Goal: Information Seeking & Learning: Compare options

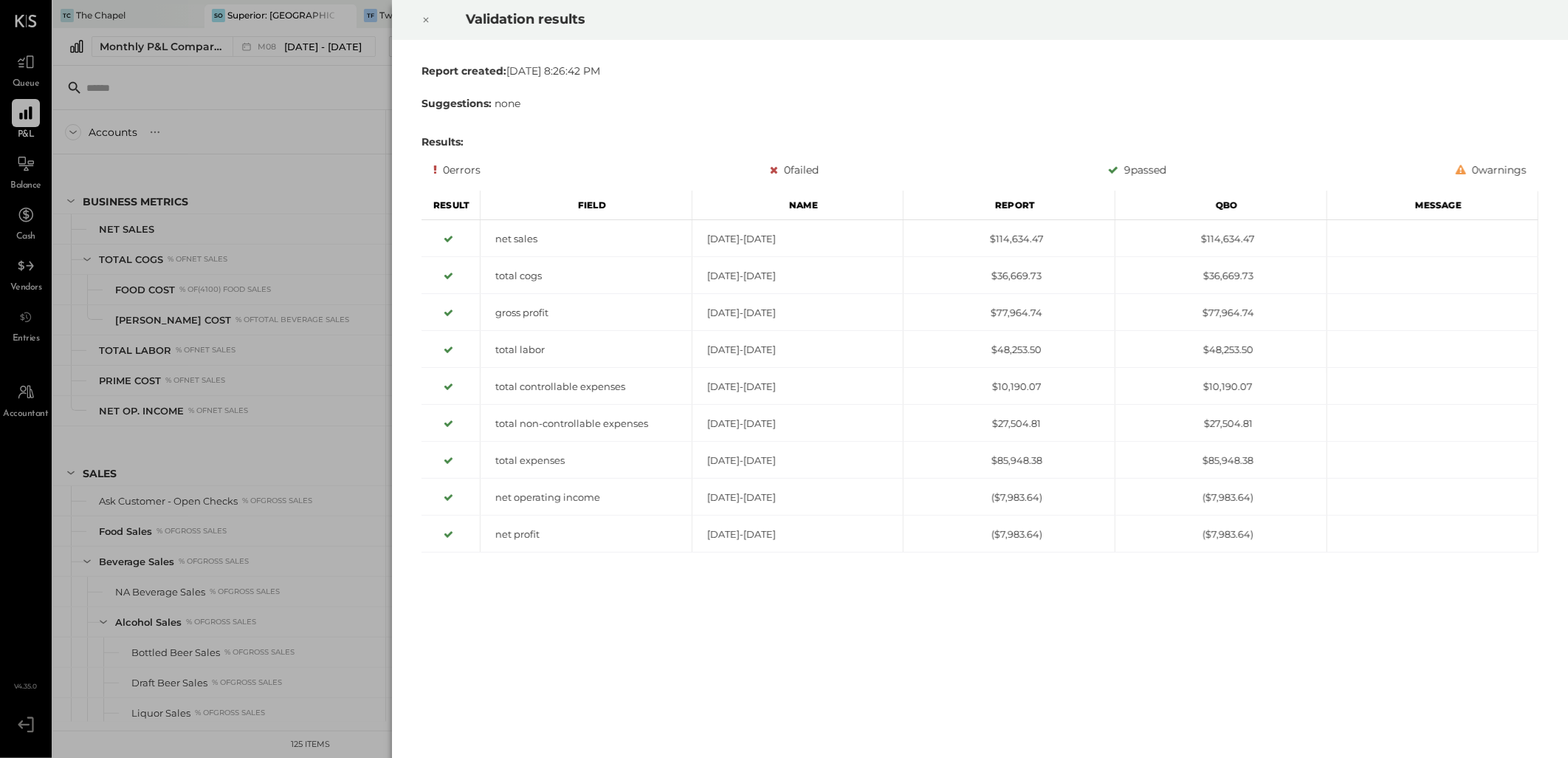
click at [422, 17] on icon at bounding box center [426, 20] width 9 height 17
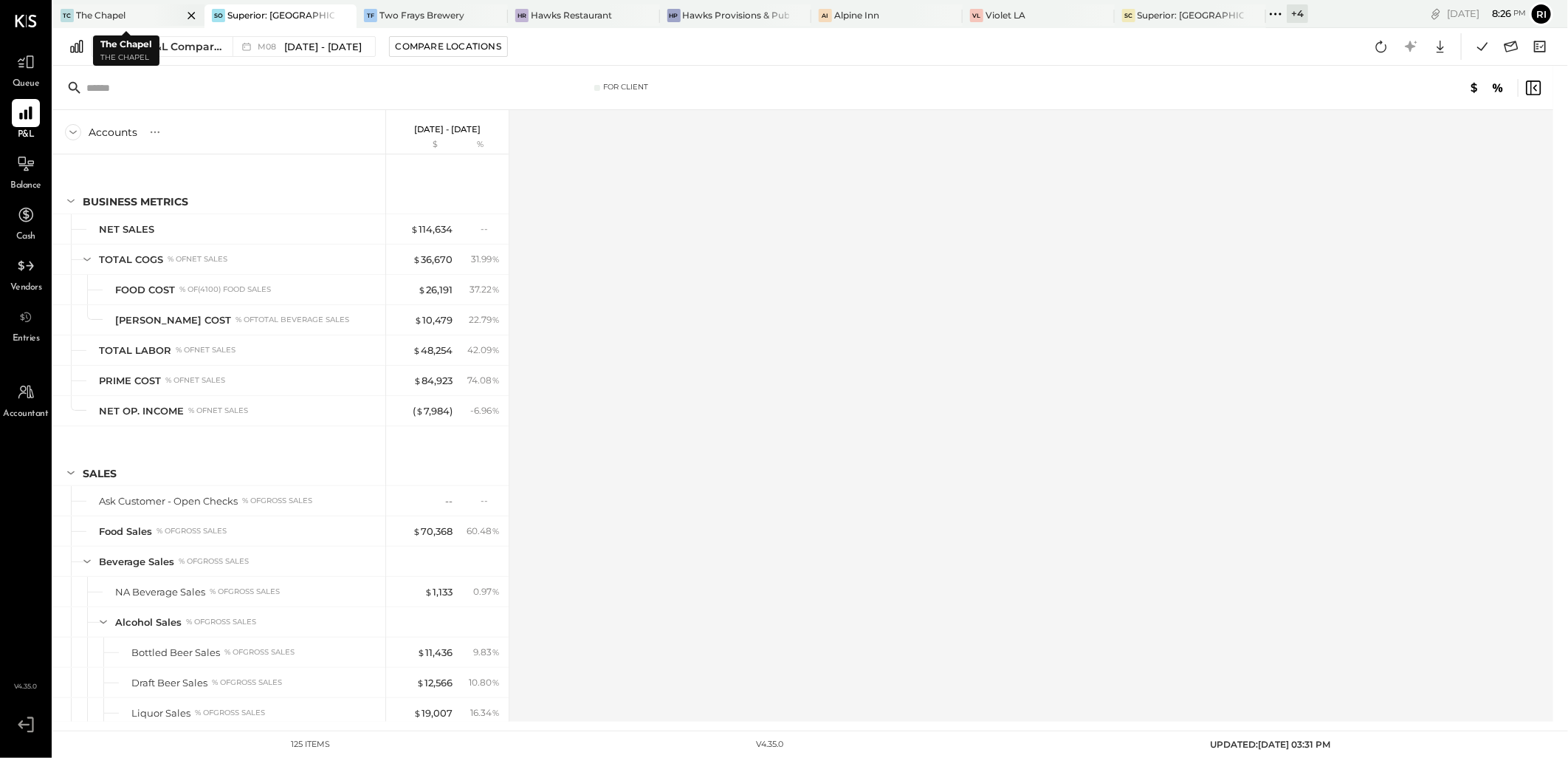
click at [135, 19] on div "TC The Chapel" at bounding box center [117, 16] width 129 height 14
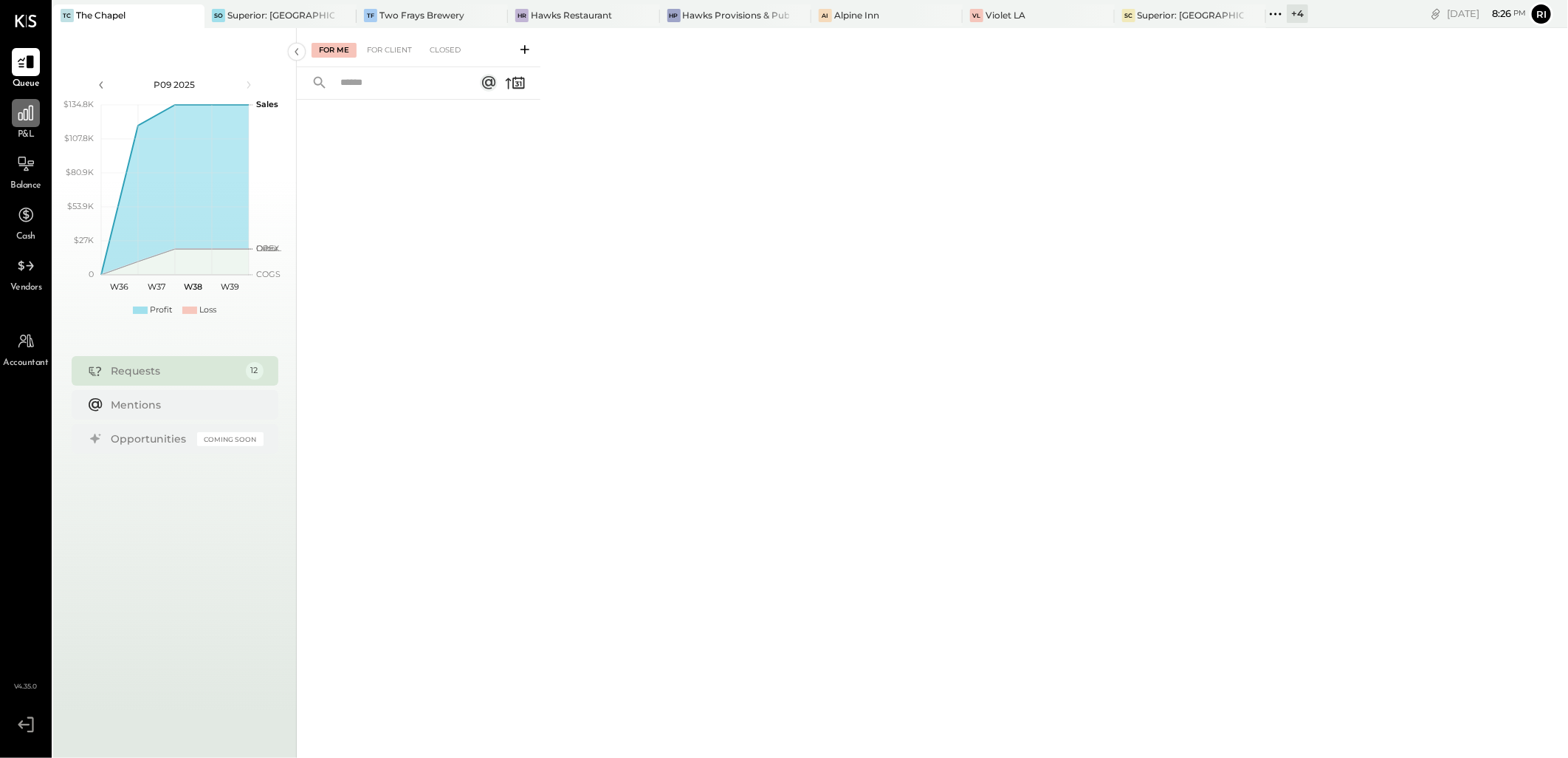
click at [33, 118] on icon at bounding box center [25, 113] width 19 height 19
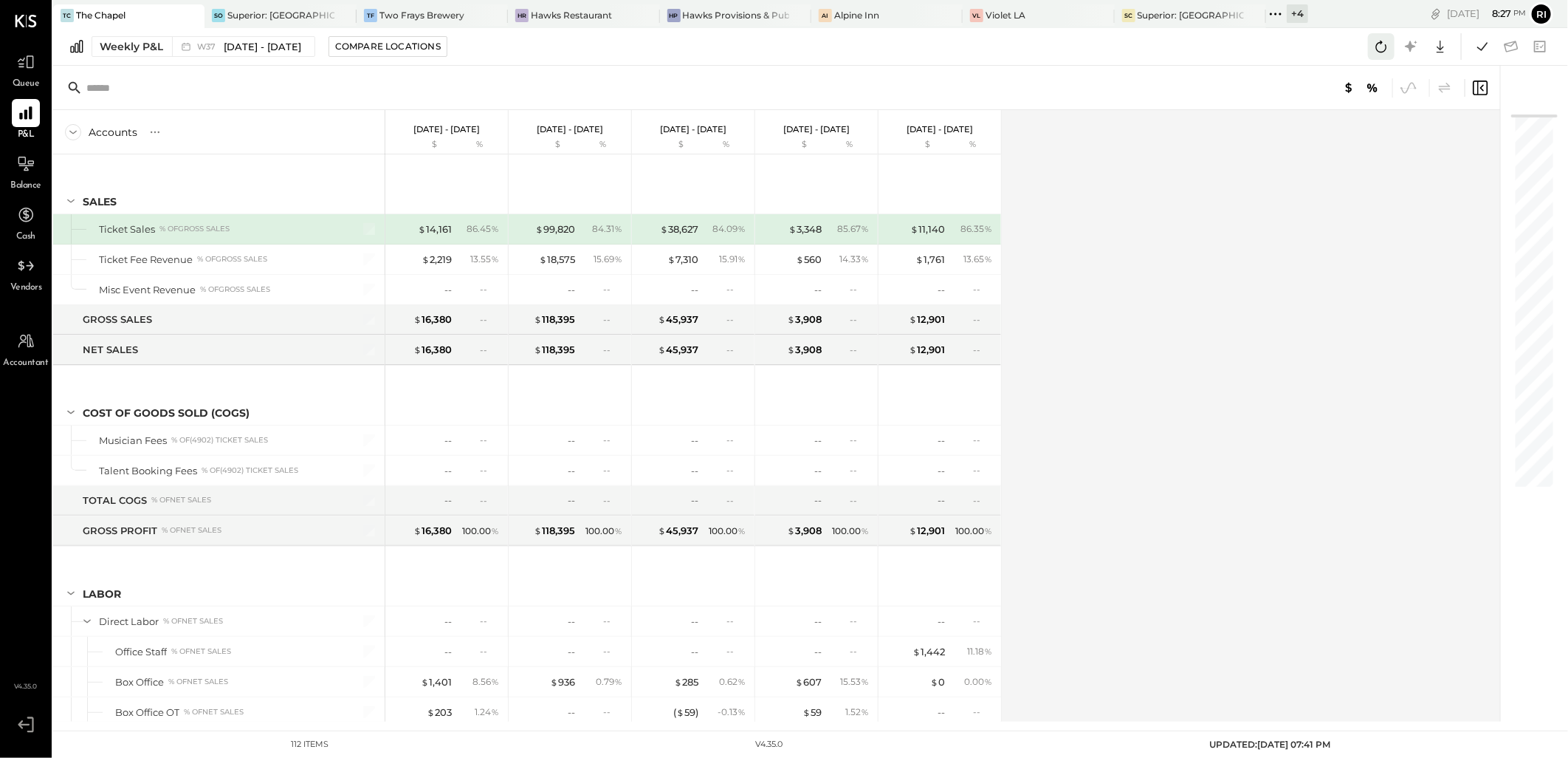
click at [1385, 46] on icon at bounding box center [1380, 46] width 19 height 19
click at [1383, 47] on icon at bounding box center [1380, 46] width 19 height 19
click at [1485, 50] on icon at bounding box center [1482, 46] width 19 height 19
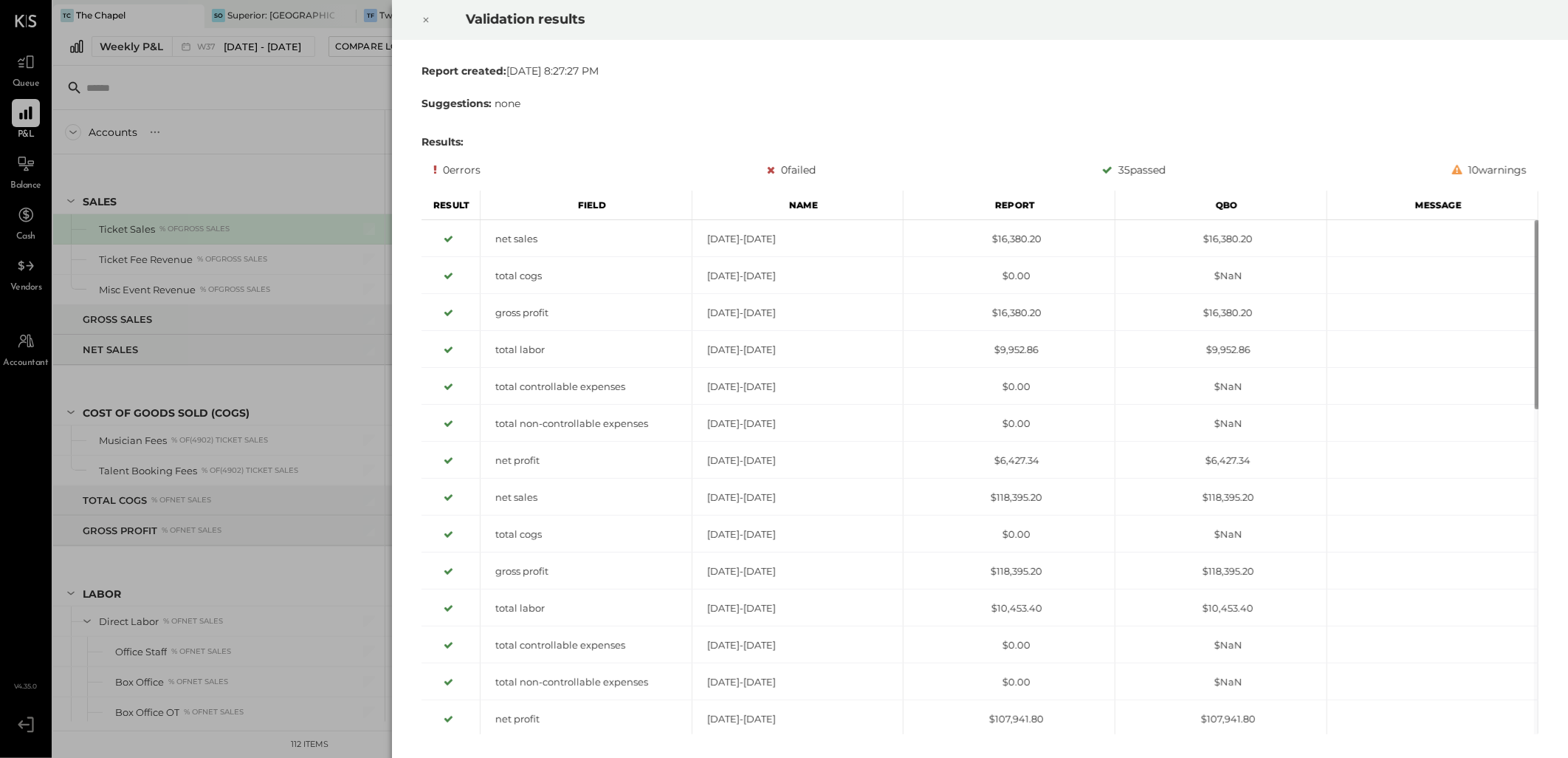
click at [428, 22] on icon at bounding box center [426, 20] width 5 height 5
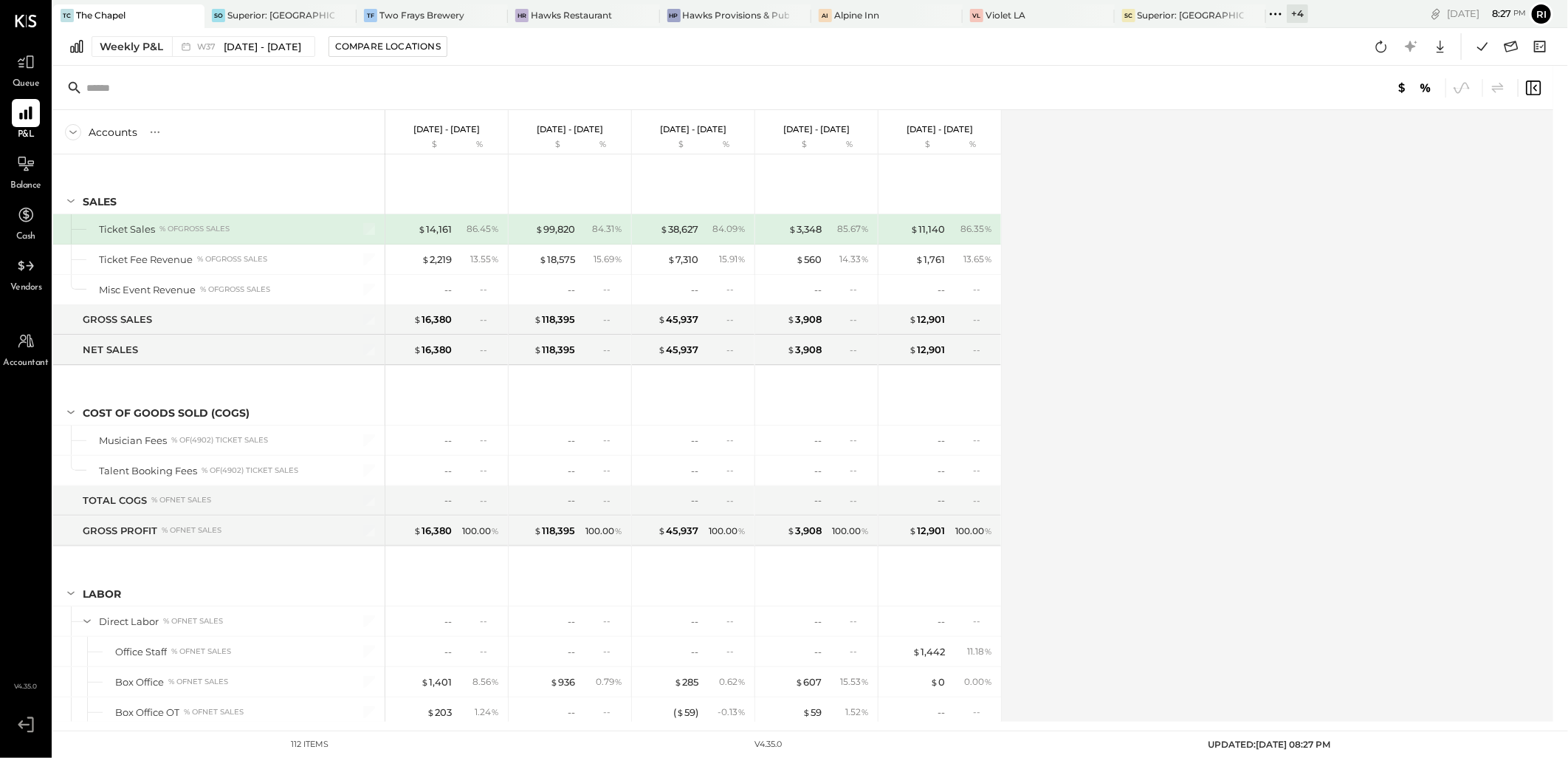
click at [1286, 19] on div "+ 4" at bounding box center [1297, 14] width 21 height 18
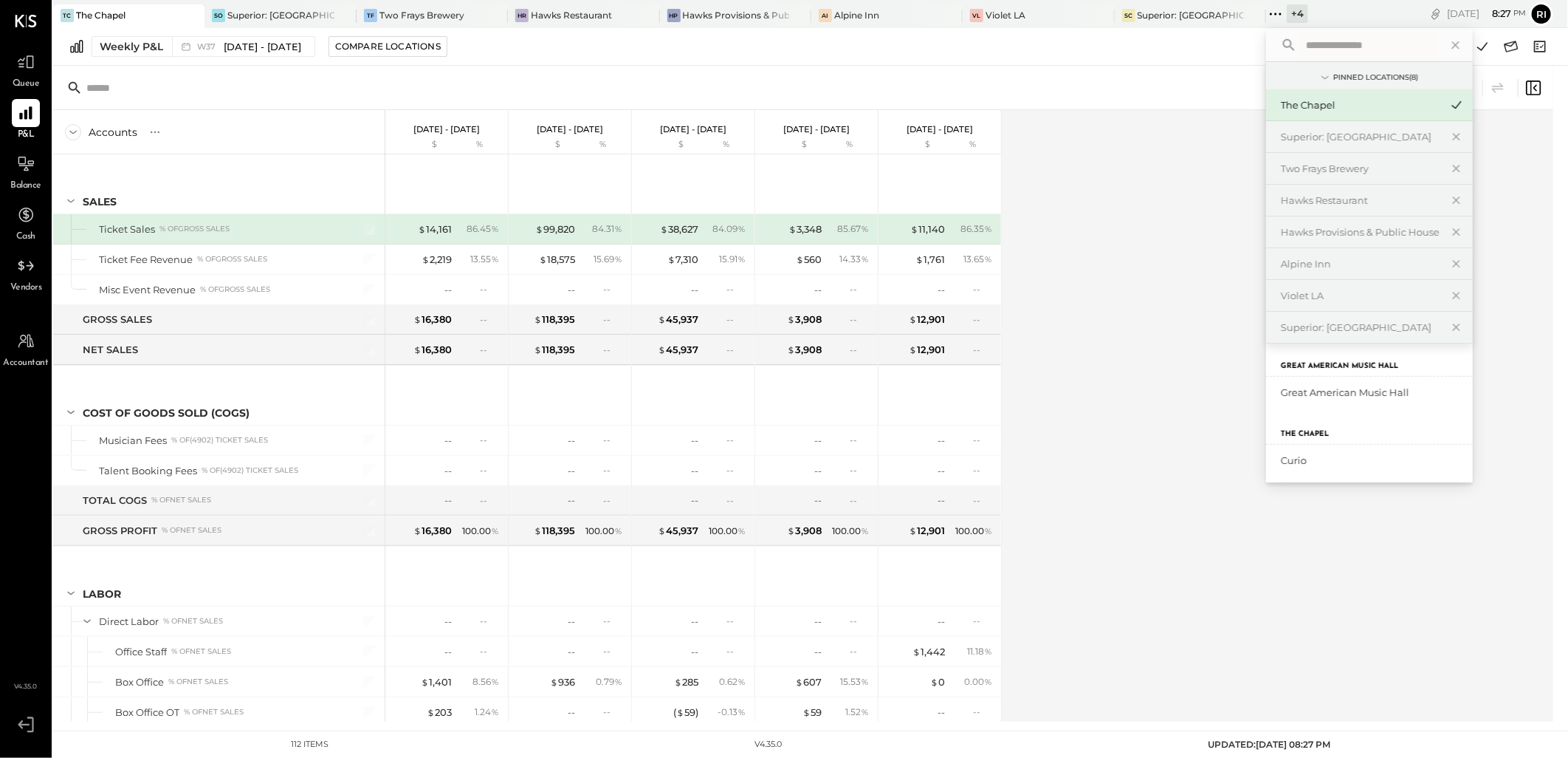
scroll to position [144, 0]
click at [1280, 381] on div "Curio" at bounding box center [1360, 388] width 160 height 14
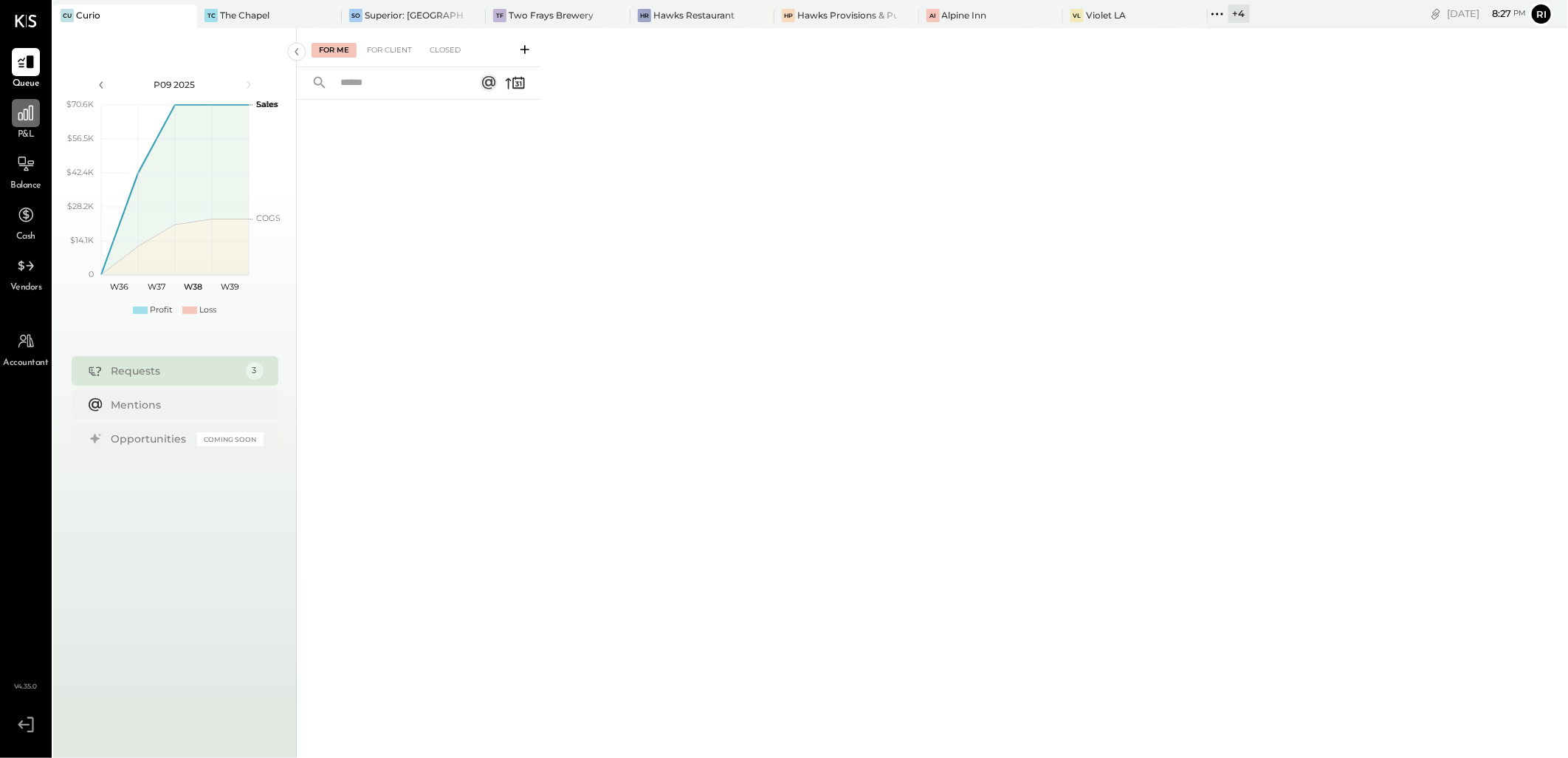
click at [34, 115] on icon at bounding box center [25, 113] width 19 height 19
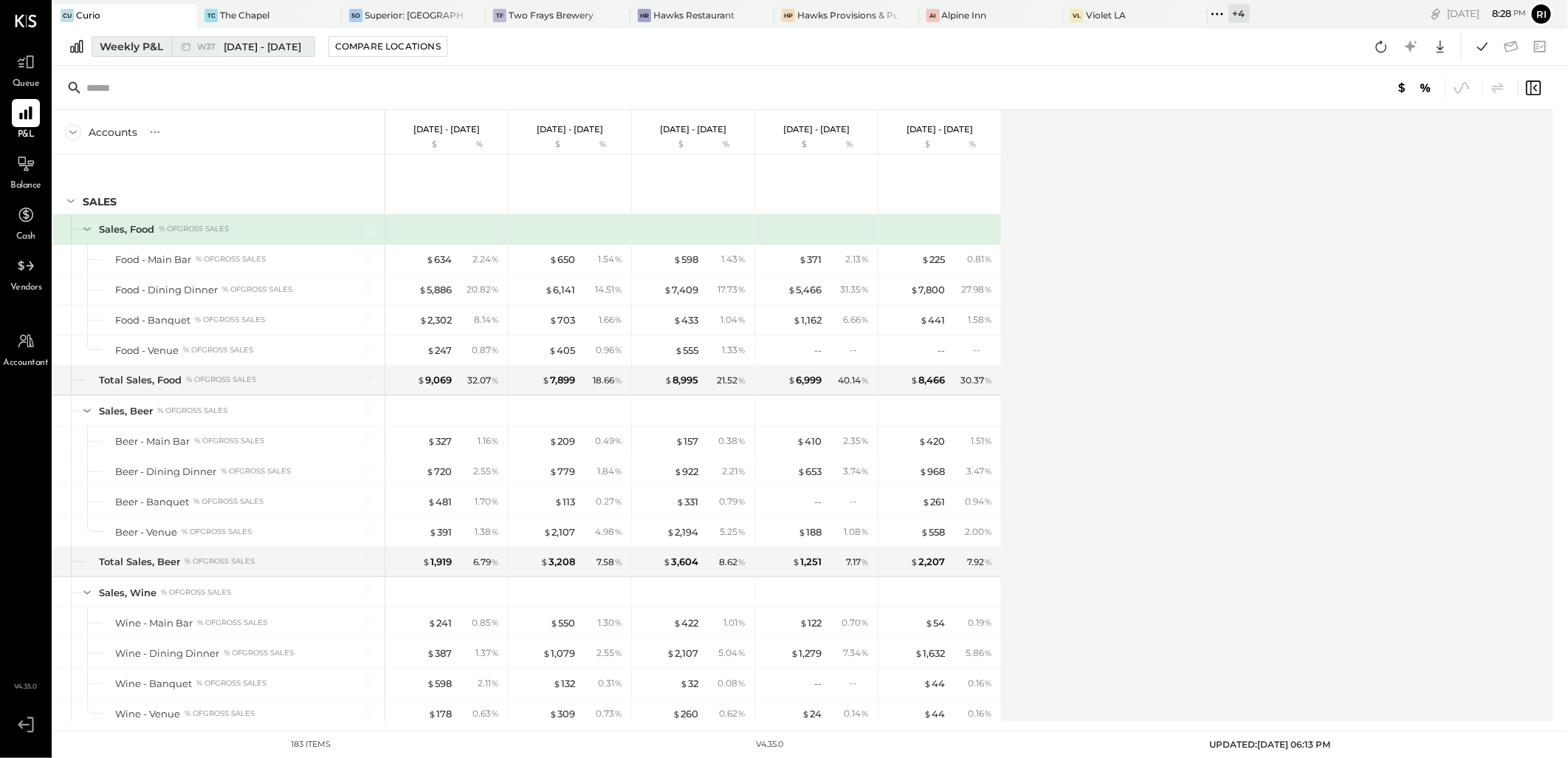
click at [116, 42] on div "Weekly P&L" at bounding box center [132, 47] width 64 height 15
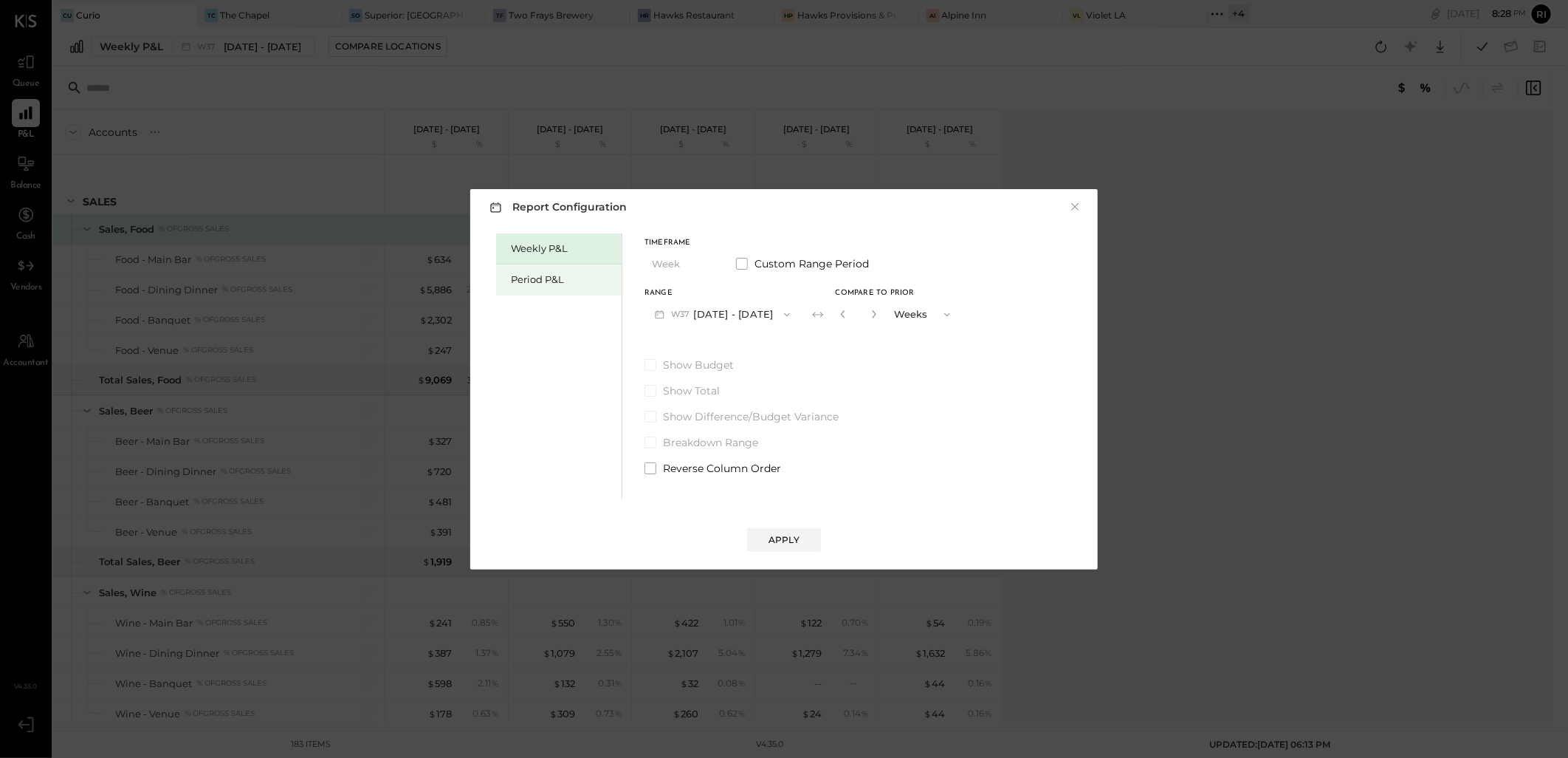
click at [559, 282] on div "Period P&L" at bounding box center [562, 279] width 104 height 14
click at [717, 321] on button "P09 [DATE] - [DATE]" at bounding box center [720, 314] width 154 height 27
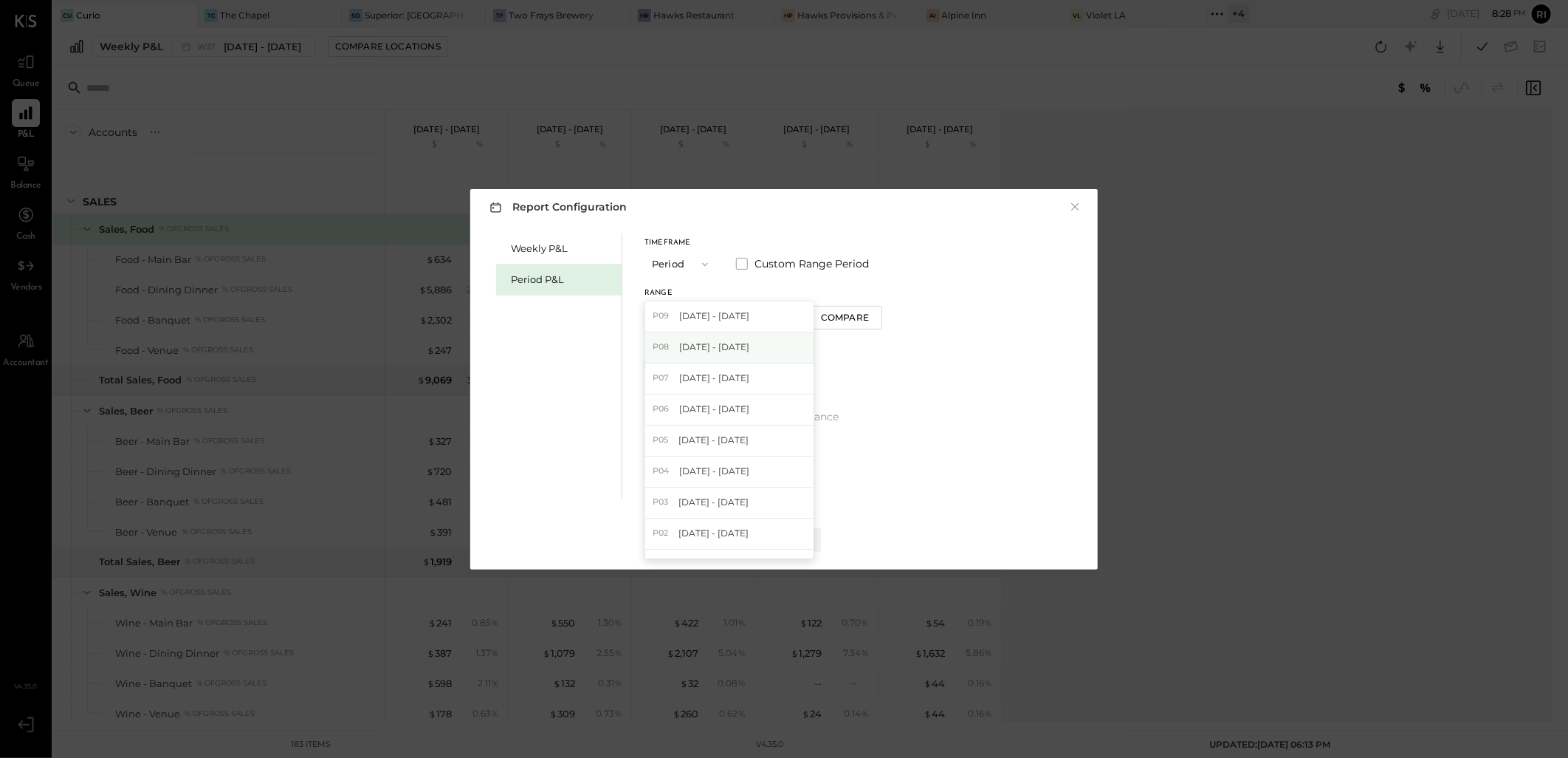
click at [729, 345] on span "[DATE] - [DATE]" at bounding box center [714, 347] width 70 height 13
click at [817, 315] on button "Compare" at bounding box center [845, 317] width 74 height 23
click at [867, 315] on icon "button" at bounding box center [872, 314] width 9 height 9
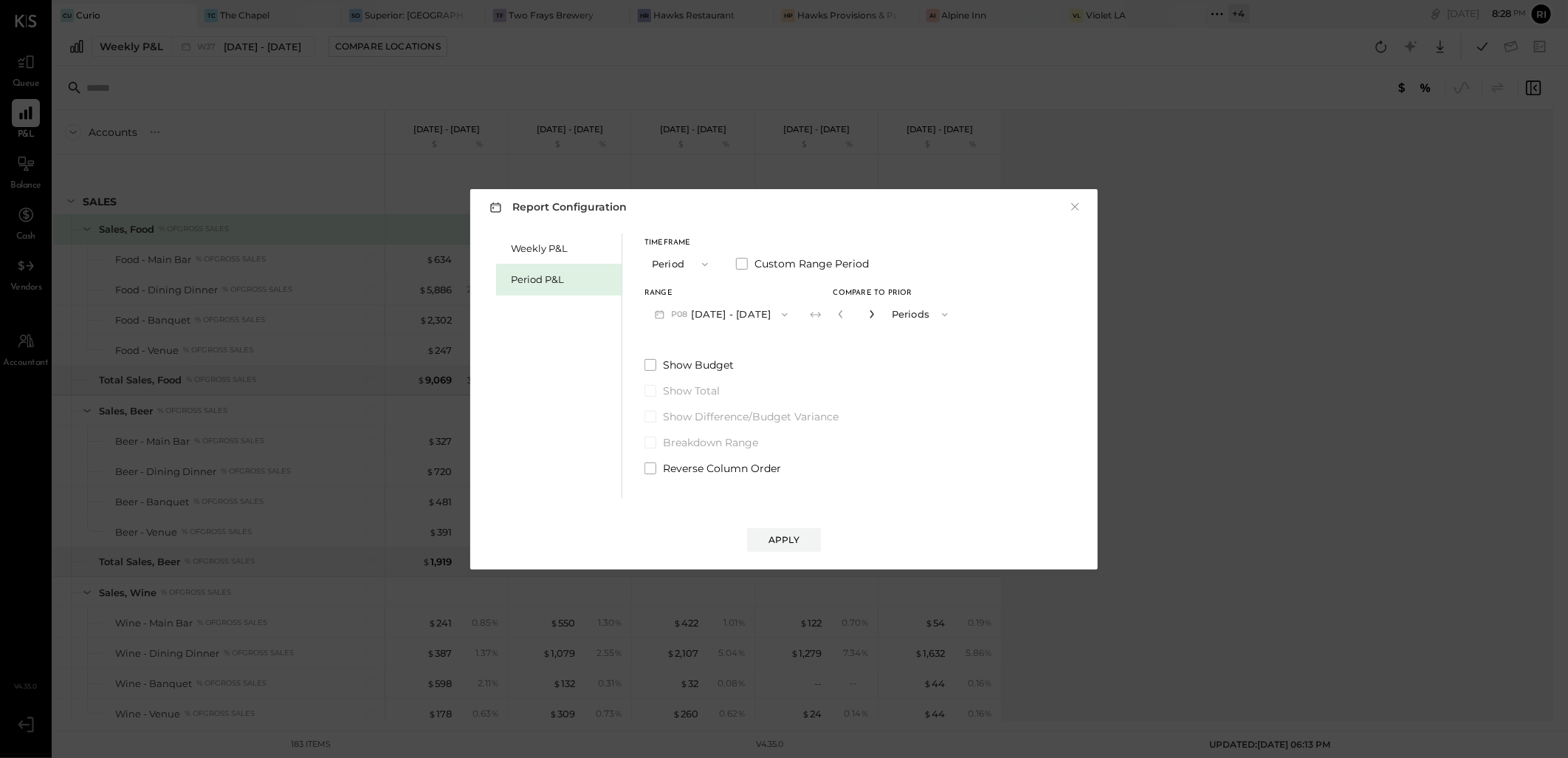
type input "*"
click at [791, 544] on div "Apply" at bounding box center [783, 539] width 31 height 13
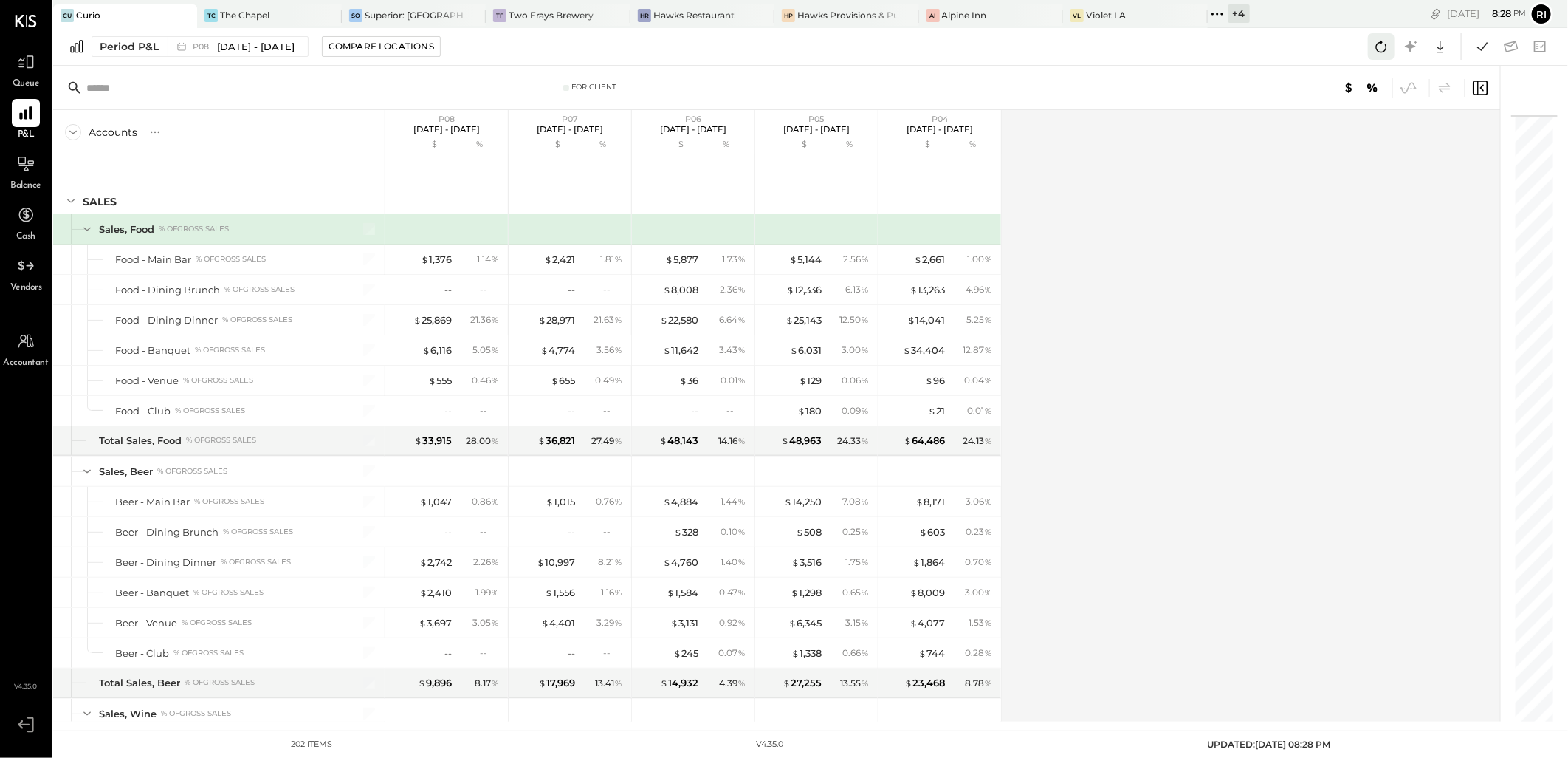
click at [1384, 42] on icon at bounding box center [1380, 46] width 19 height 19
click at [1483, 53] on icon at bounding box center [1482, 46] width 19 height 19
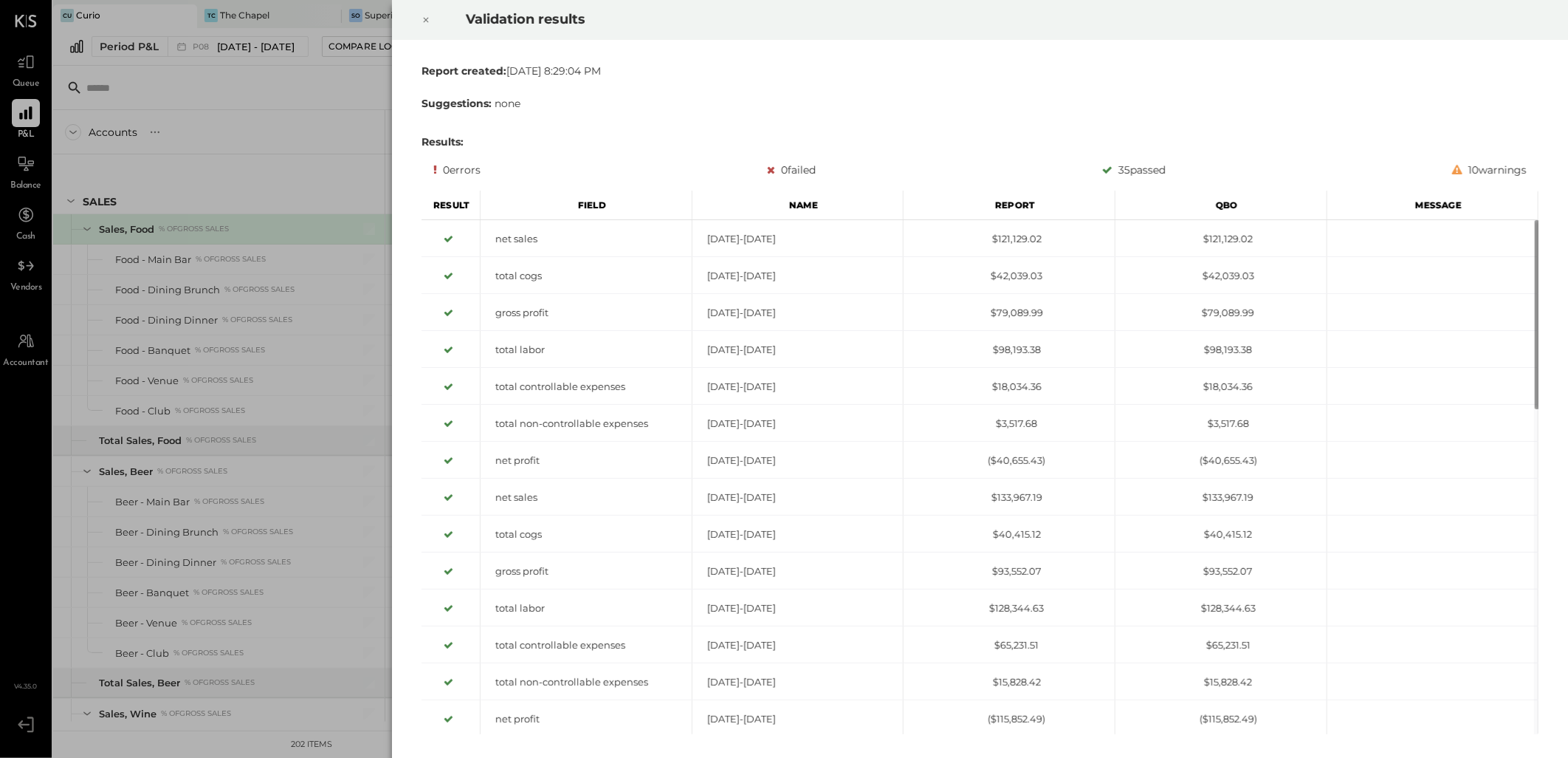
click at [419, 19] on div at bounding box center [425, 20] width 33 height 42
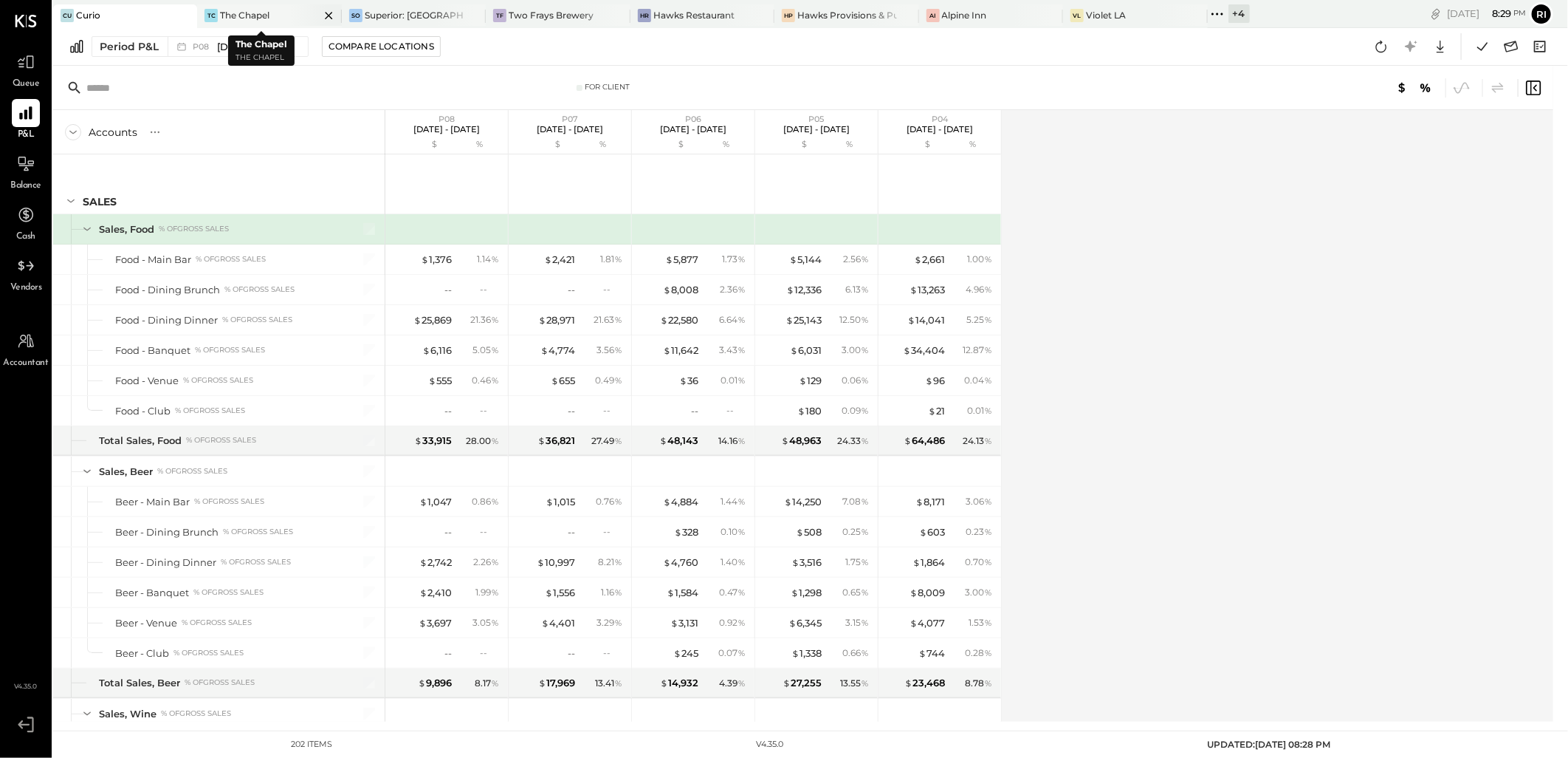
click at [276, 15] on div "TC The Chapel" at bounding box center [257, 16] width 122 height 14
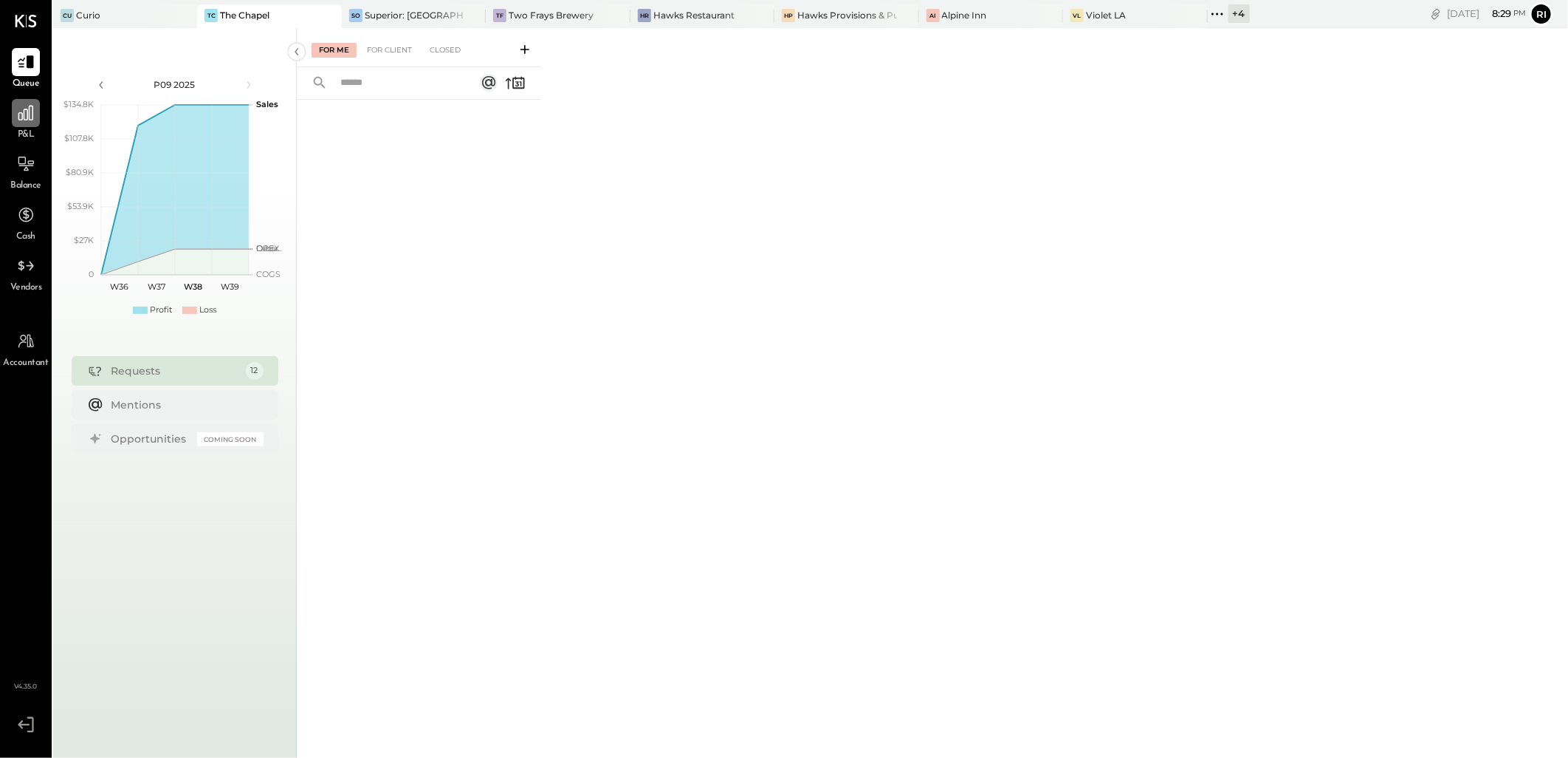
click at [18, 123] on div at bounding box center [26, 113] width 28 height 28
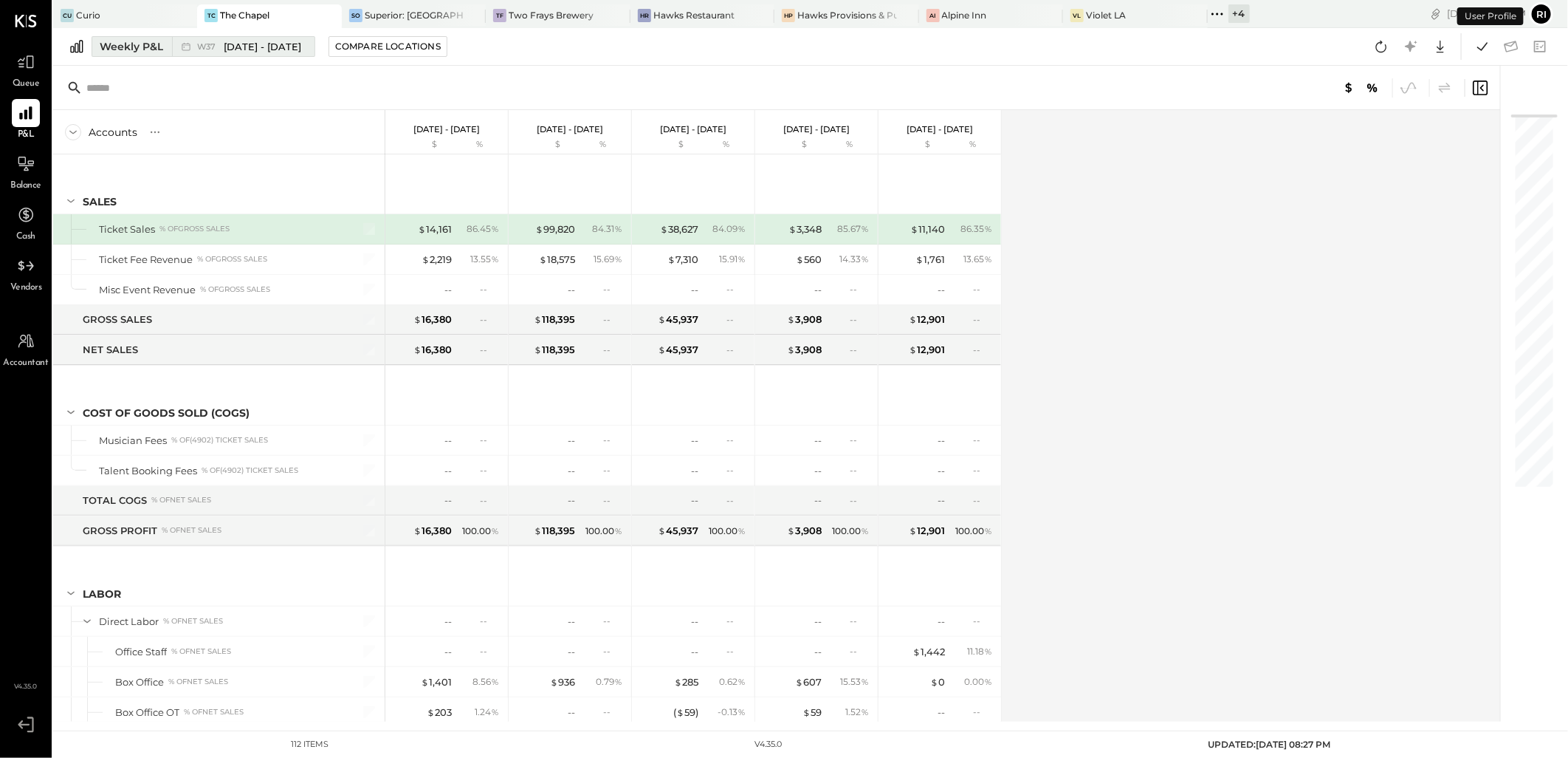
click at [131, 47] on div "Weekly P&L" at bounding box center [132, 47] width 64 height 15
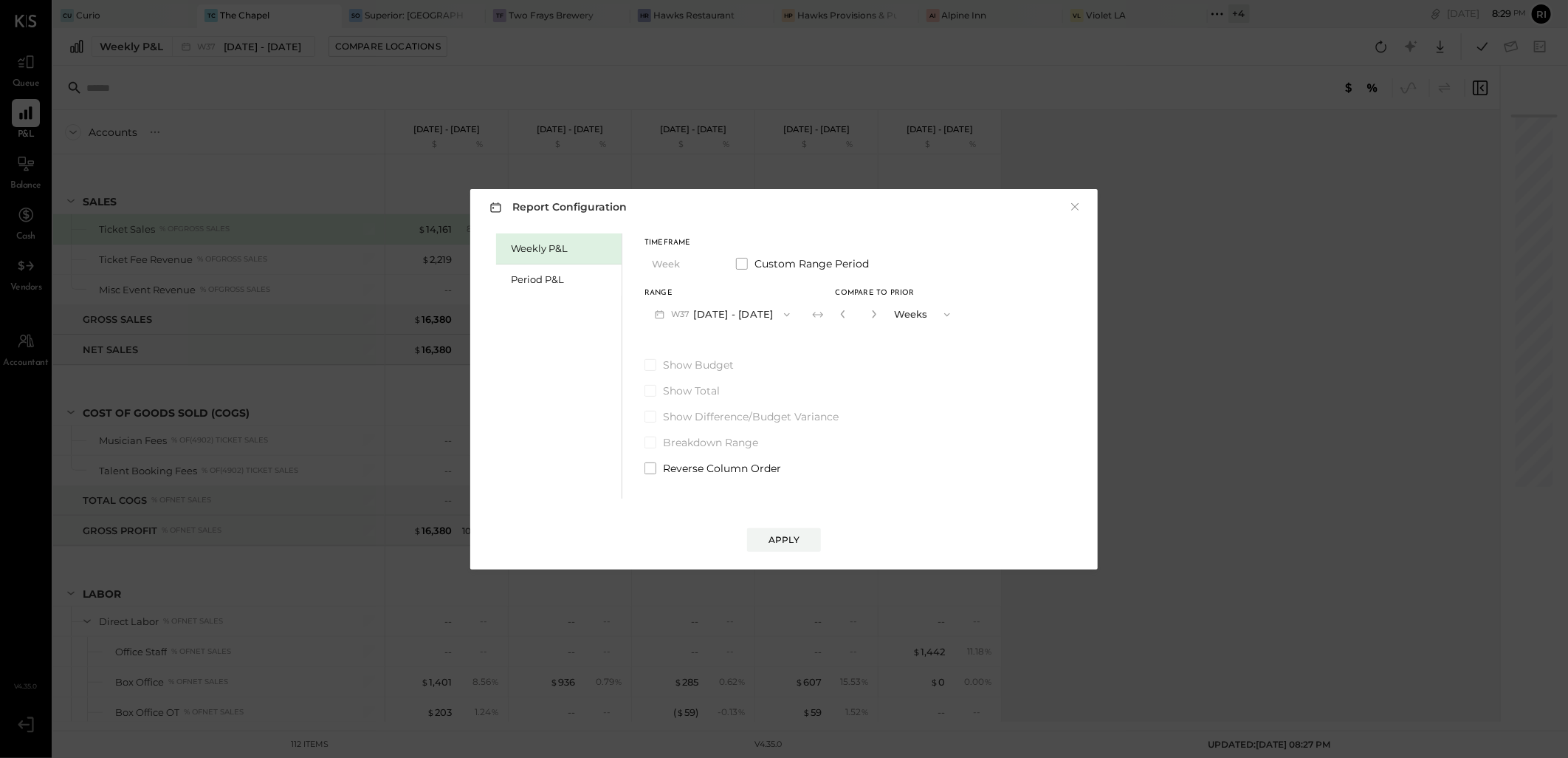
click at [719, 318] on button "W37 [DATE] - [DATE]" at bounding box center [722, 314] width 156 height 27
click at [541, 285] on div "Period P&L" at bounding box center [562, 279] width 104 height 14
click at [733, 312] on button "P09 [DATE] - [DATE]" at bounding box center [720, 314] width 154 height 27
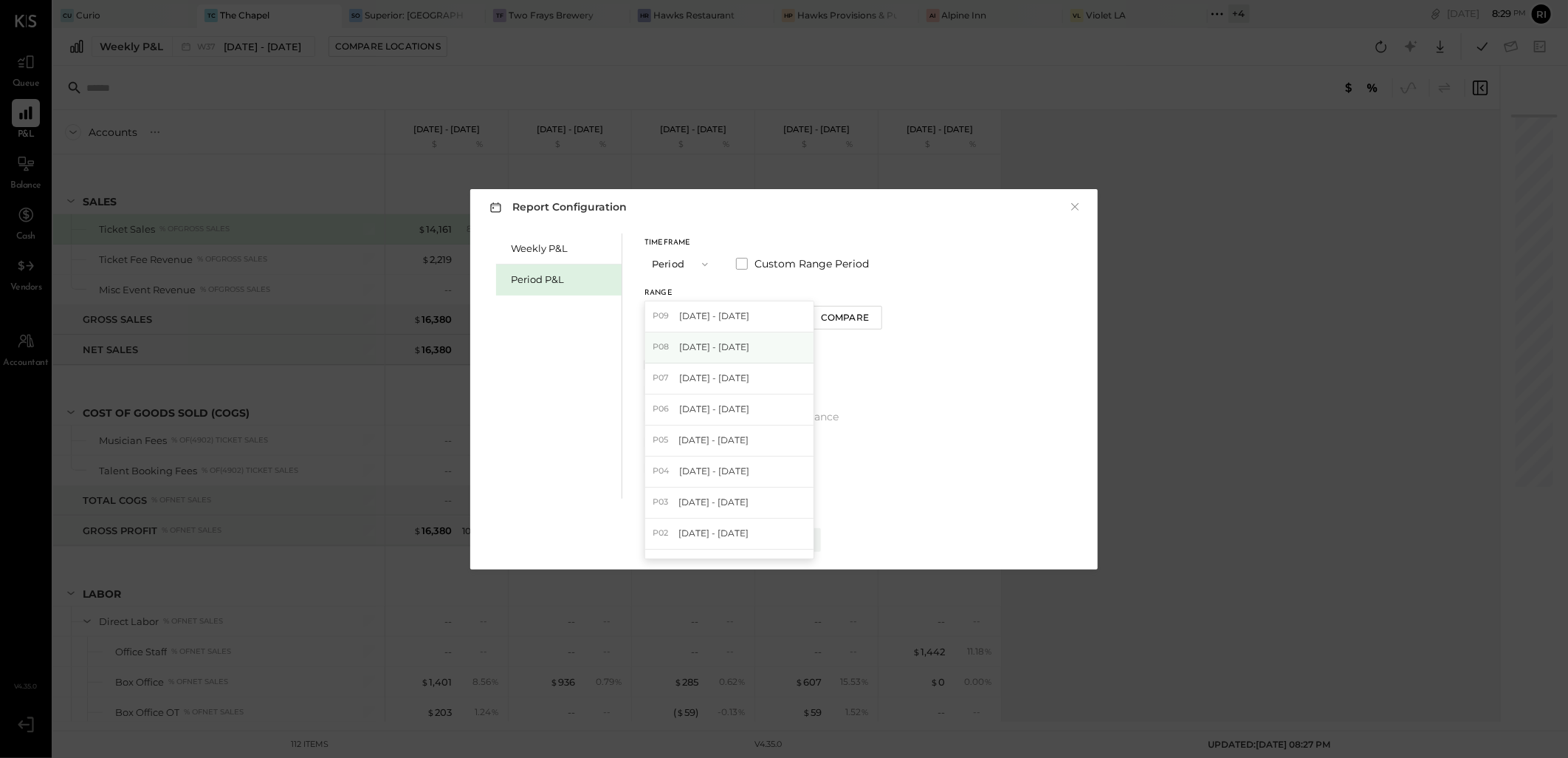
click at [726, 349] on span "[DATE] - [DATE]" at bounding box center [714, 347] width 70 height 13
click at [854, 322] on div "Compare" at bounding box center [845, 317] width 48 height 13
click at [868, 308] on button "button" at bounding box center [872, 313] width 12 height 16
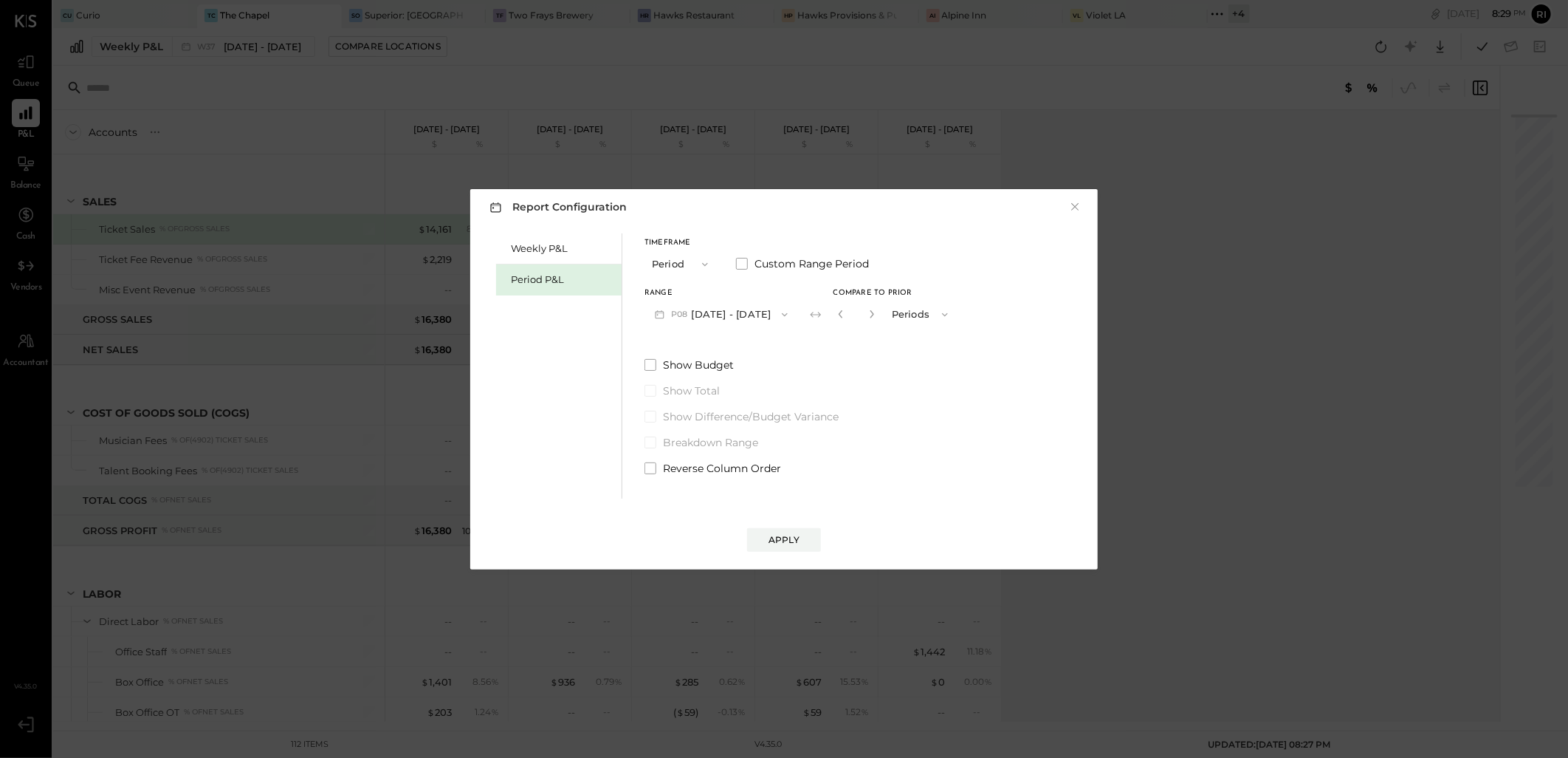
type input "*"
click at [788, 540] on div "Apply" at bounding box center [783, 539] width 31 height 13
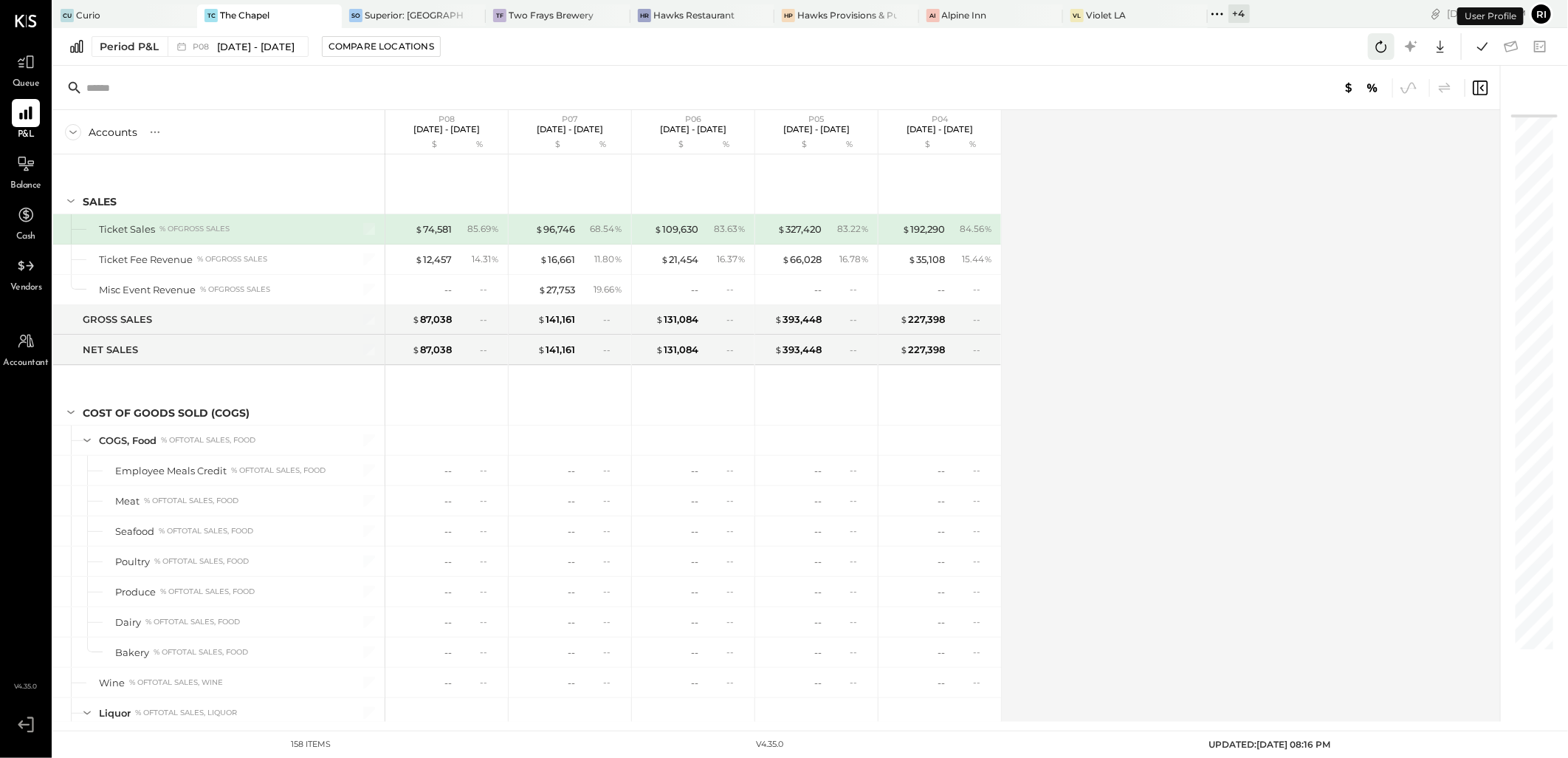
click at [1374, 54] on icon at bounding box center [1380, 46] width 19 height 19
click at [1473, 47] on icon at bounding box center [1482, 46] width 19 height 19
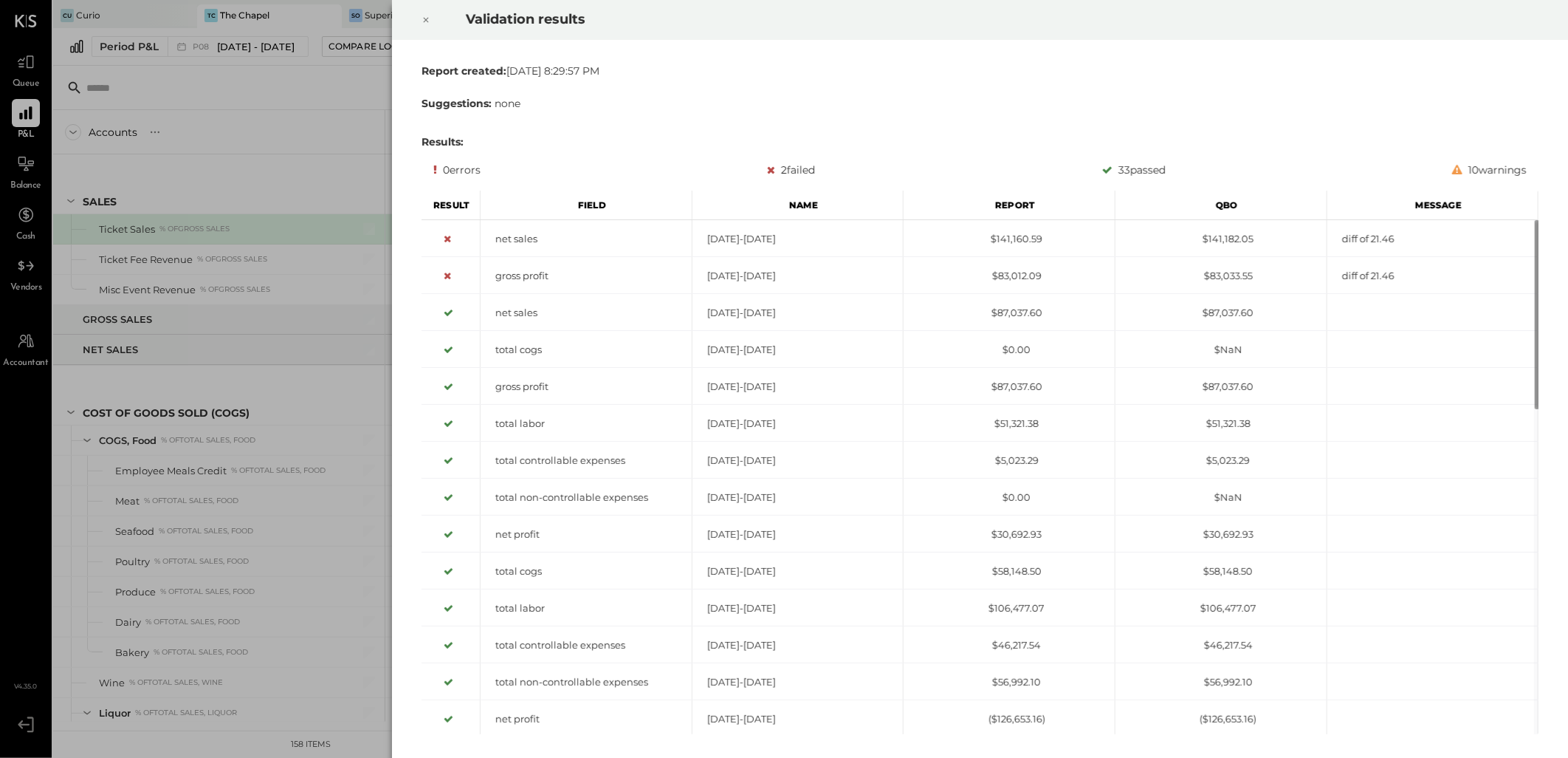
click at [425, 22] on icon at bounding box center [426, 20] width 9 height 17
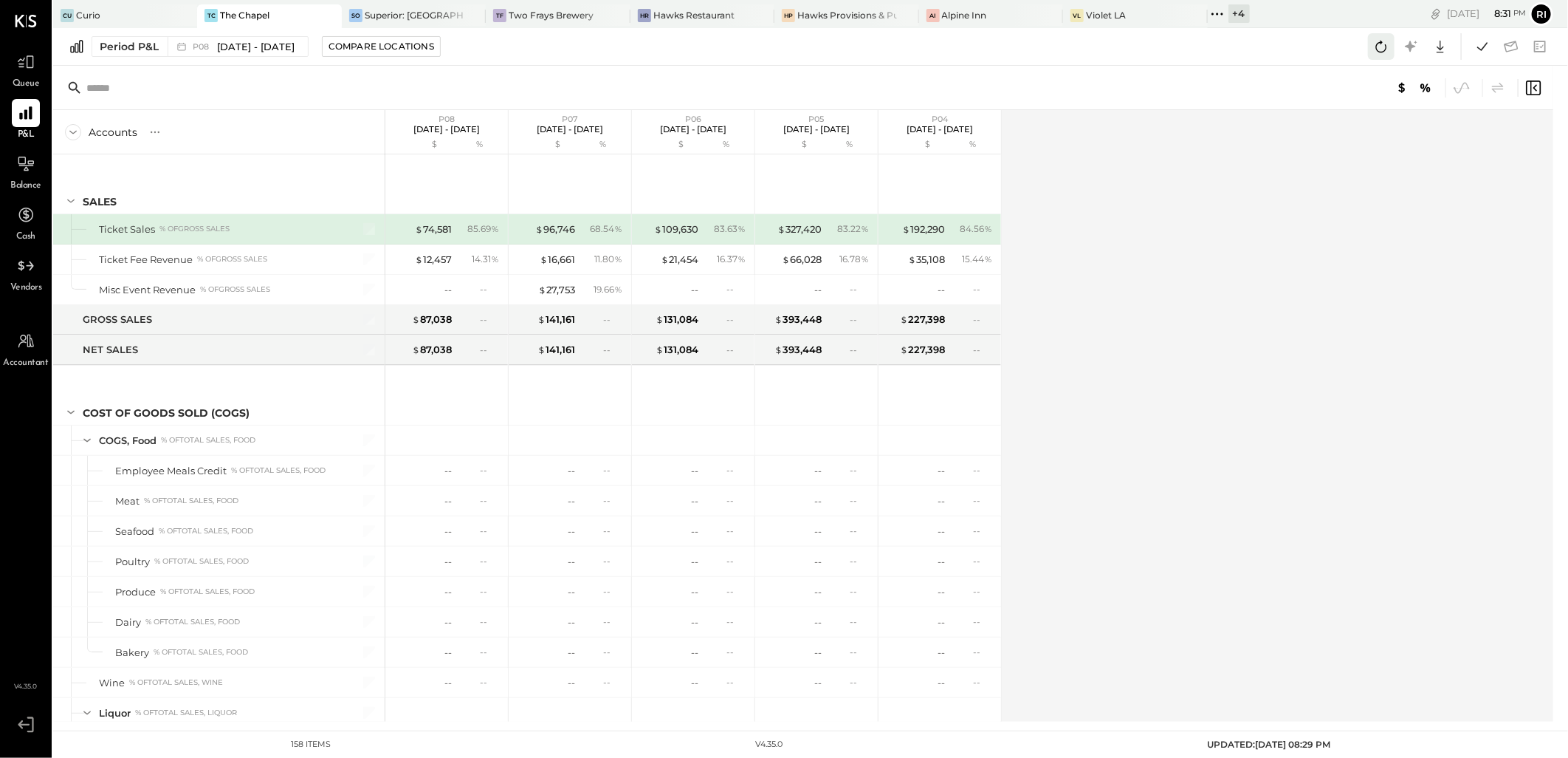
click at [1380, 37] on icon at bounding box center [1380, 46] width 19 height 19
